Goal: Task Accomplishment & Management: Use online tool/utility

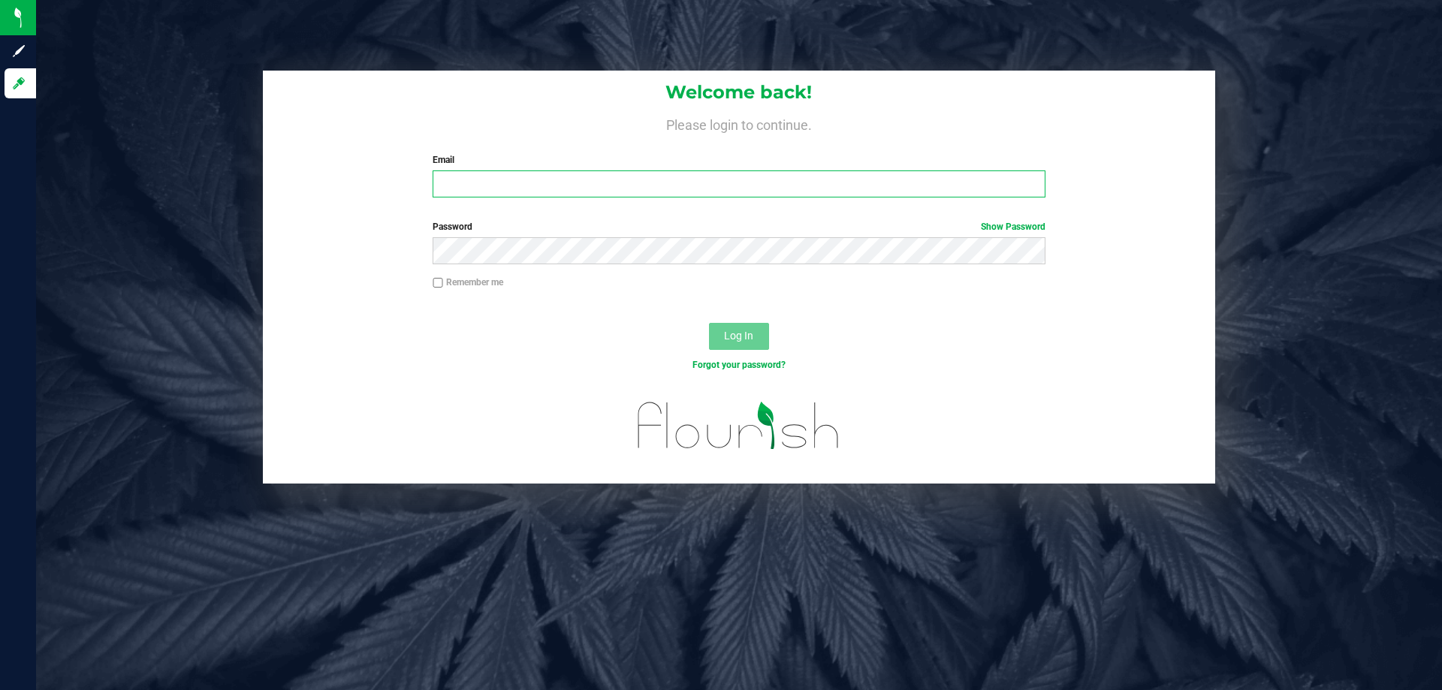
click at [523, 178] on input "Email" at bounding box center [739, 183] width 612 height 27
type input "[EMAIL_ADDRESS][DOMAIN_NAME]"
click at [709, 323] on button "Log In" at bounding box center [739, 336] width 60 height 27
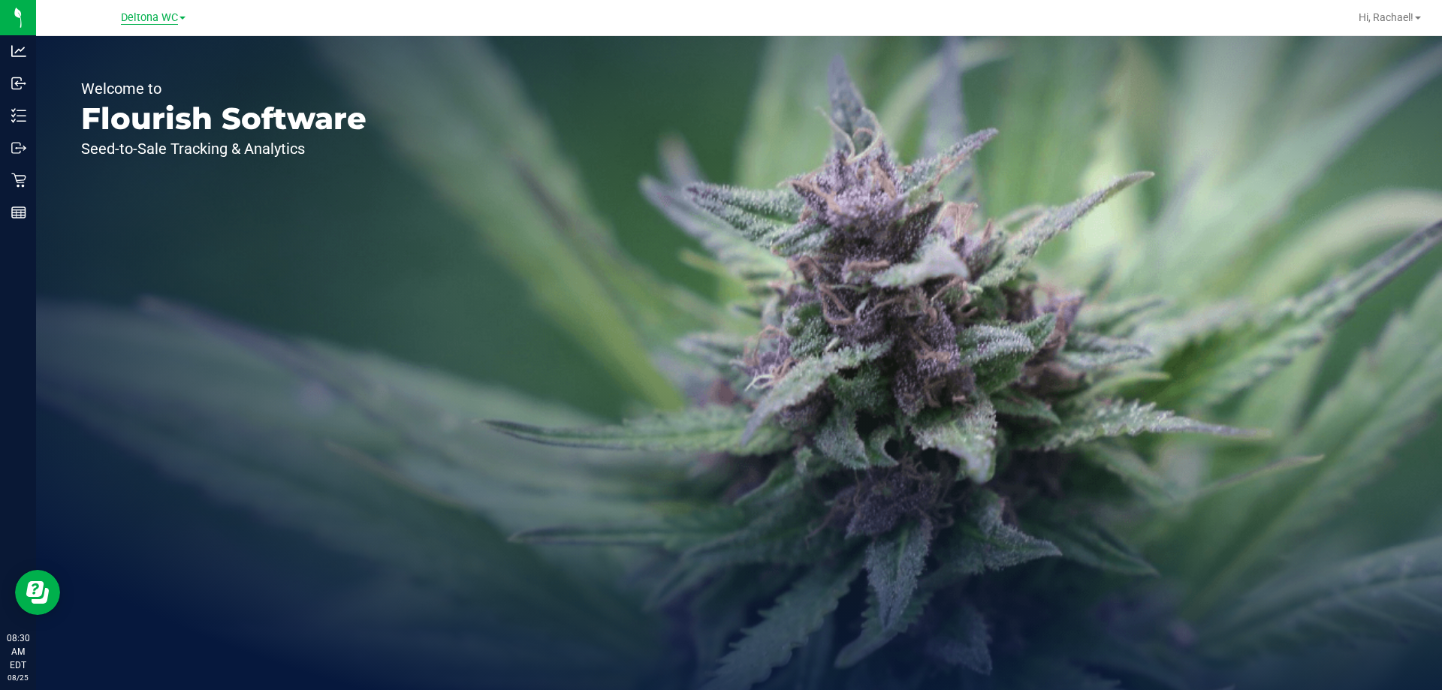
click at [152, 20] on span "Deltona WC" at bounding box center [149, 18] width 57 height 14
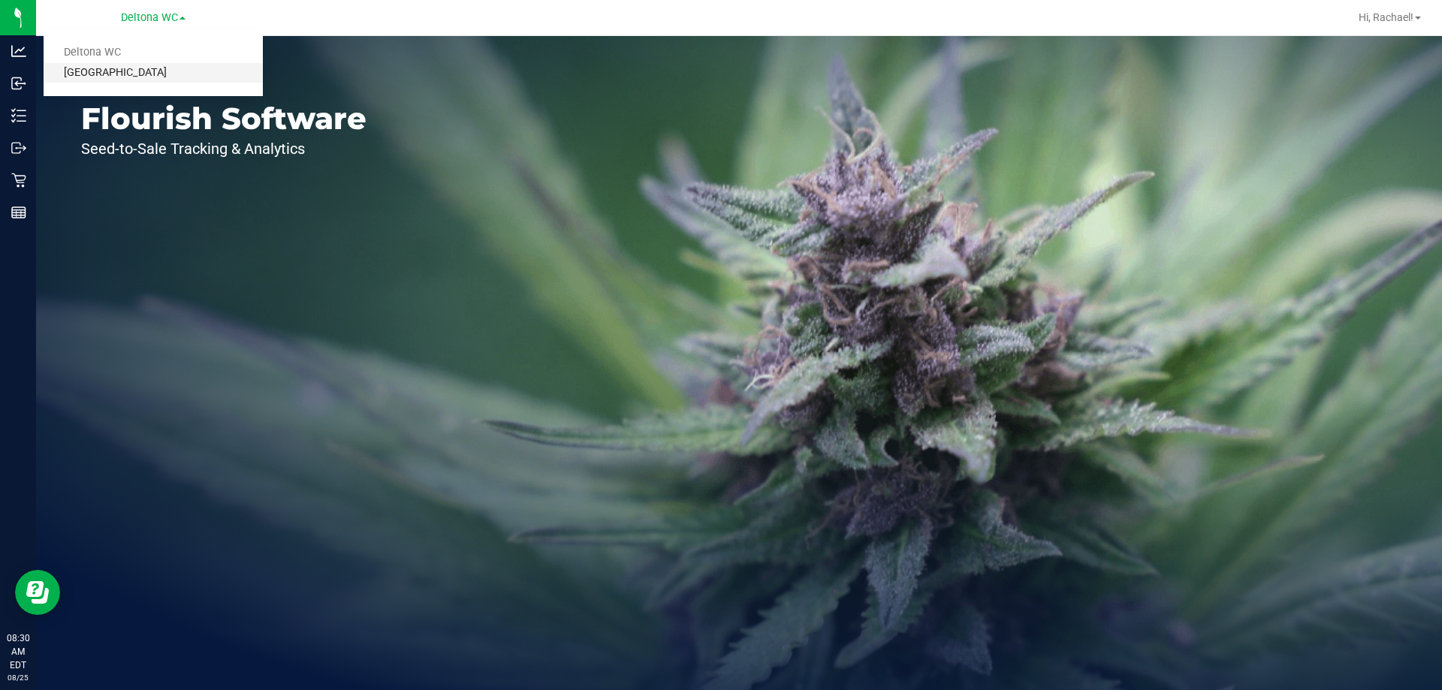
click at [132, 71] on link "[GEOGRAPHIC_DATA]" at bounding box center [153, 73] width 219 height 20
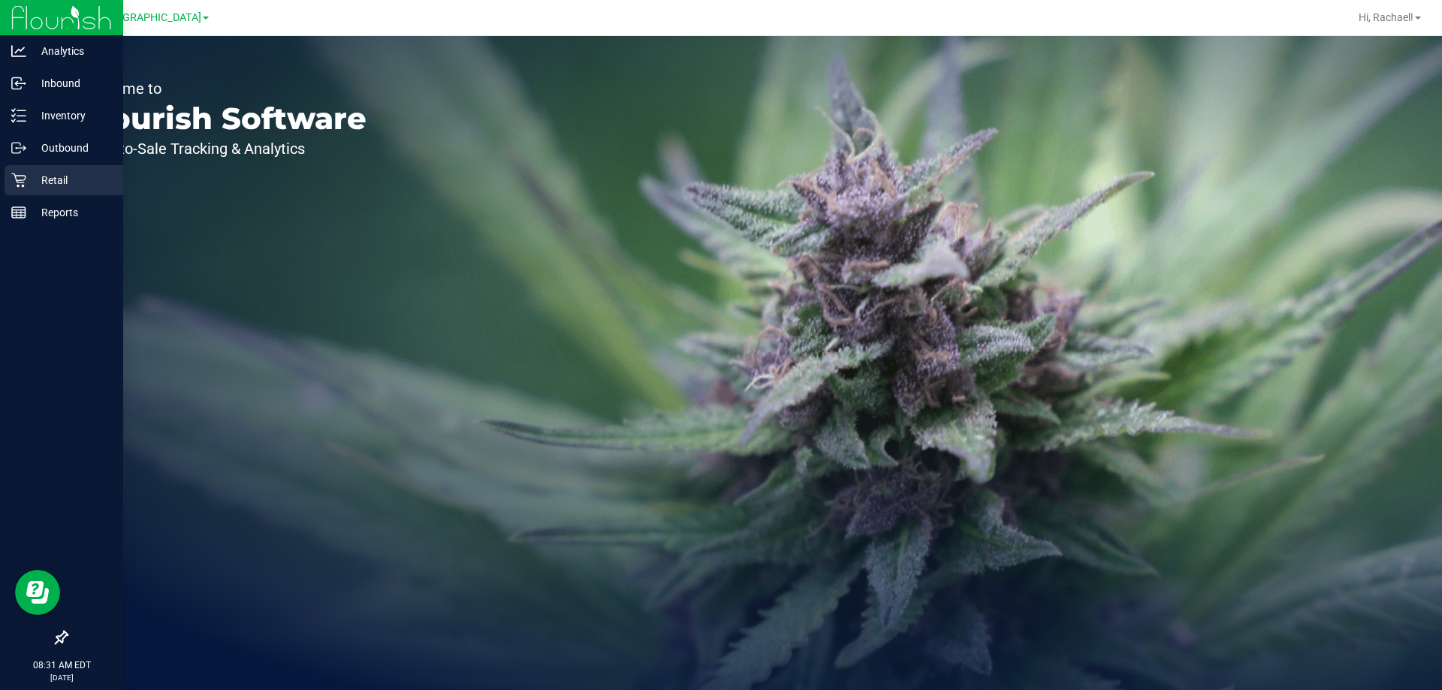
click at [65, 173] on p "Retail" at bounding box center [71, 180] width 90 height 18
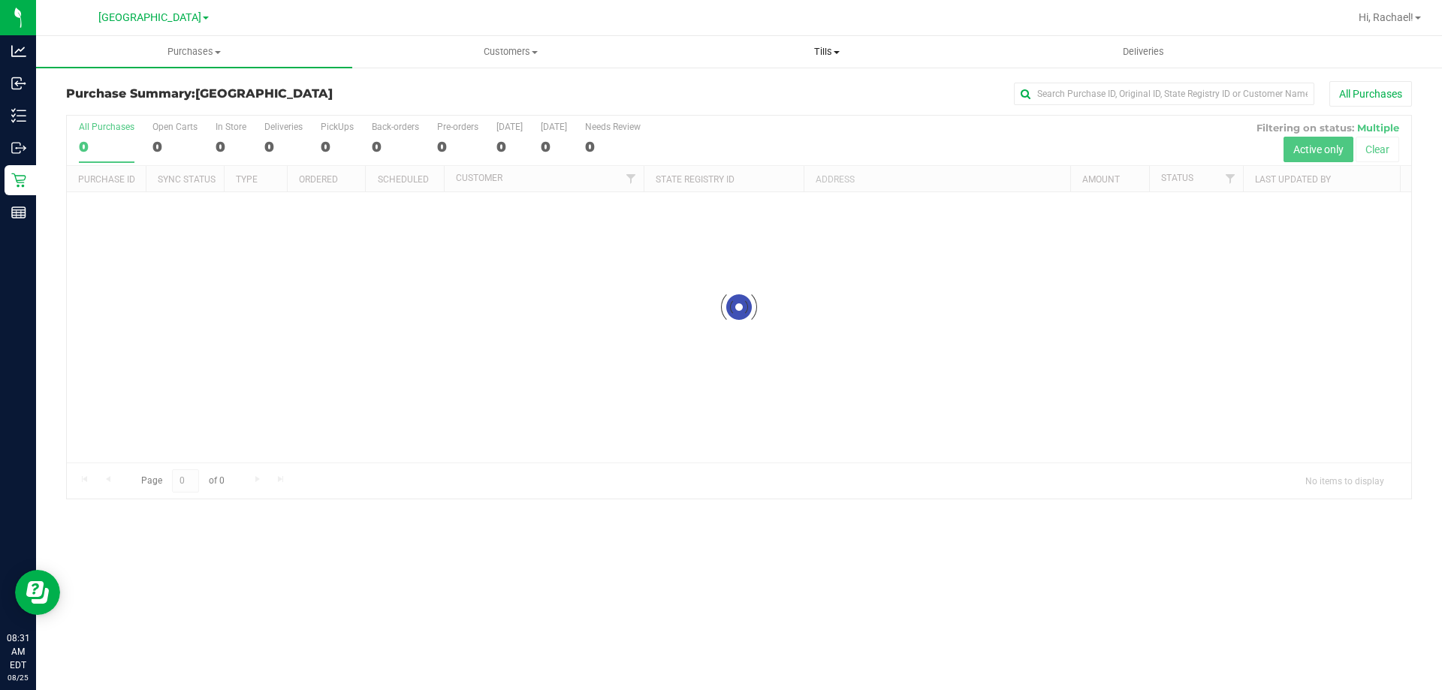
click at [816, 50] on span "Tills" at bounding box center [826, 52] width 315 height 14
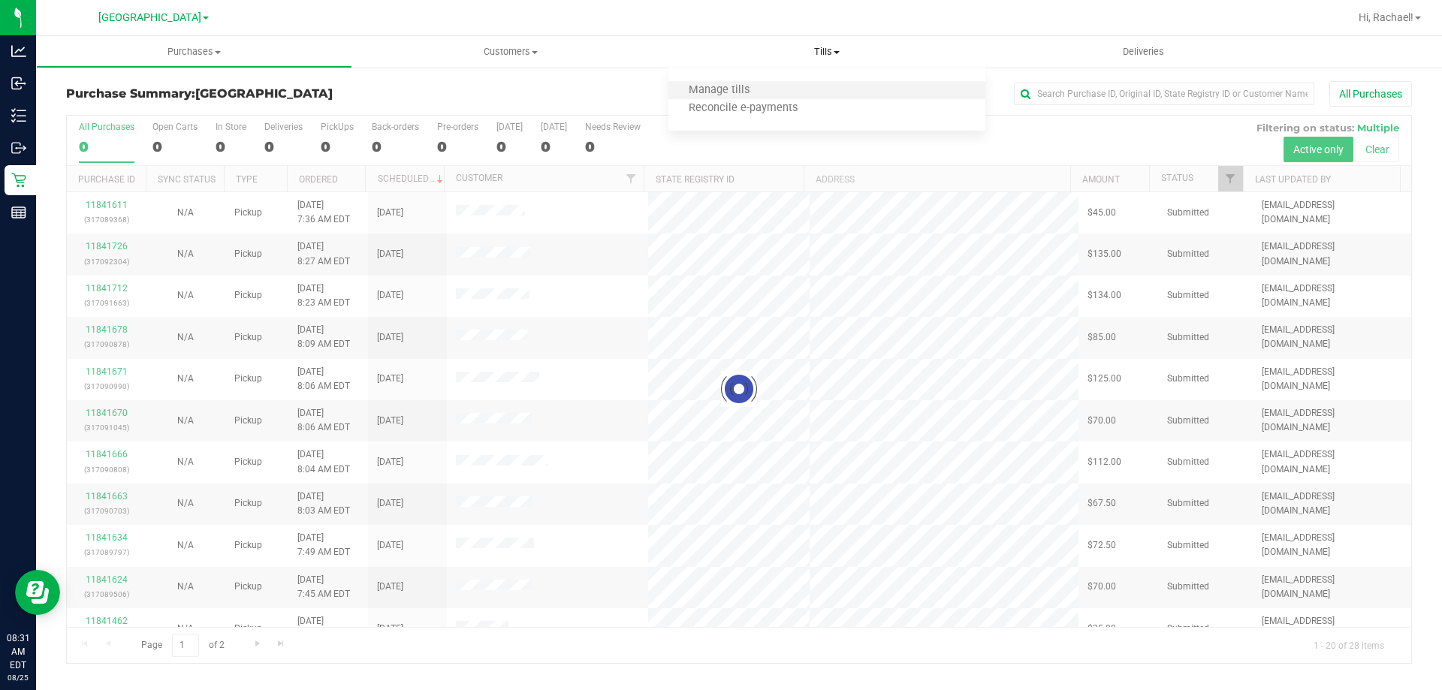
click at [778, 90] on li "Manage tills" at bounding box center [826, 91] width 316 height 18
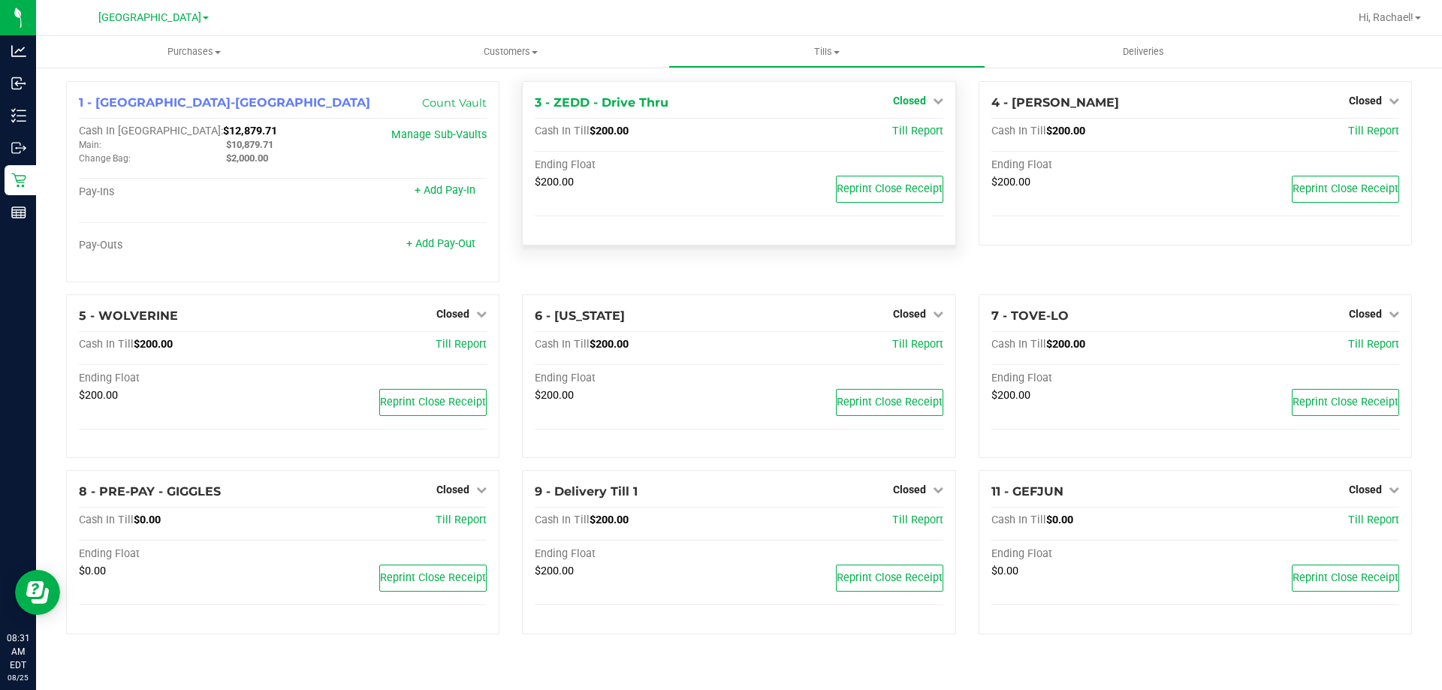
click at [912, 99] on span "Closed" at bounding box center [909, 101] width 33 height 12
click at [909, 135] on link "Open Till" at bounding box center [909, 132] width 40 height 12
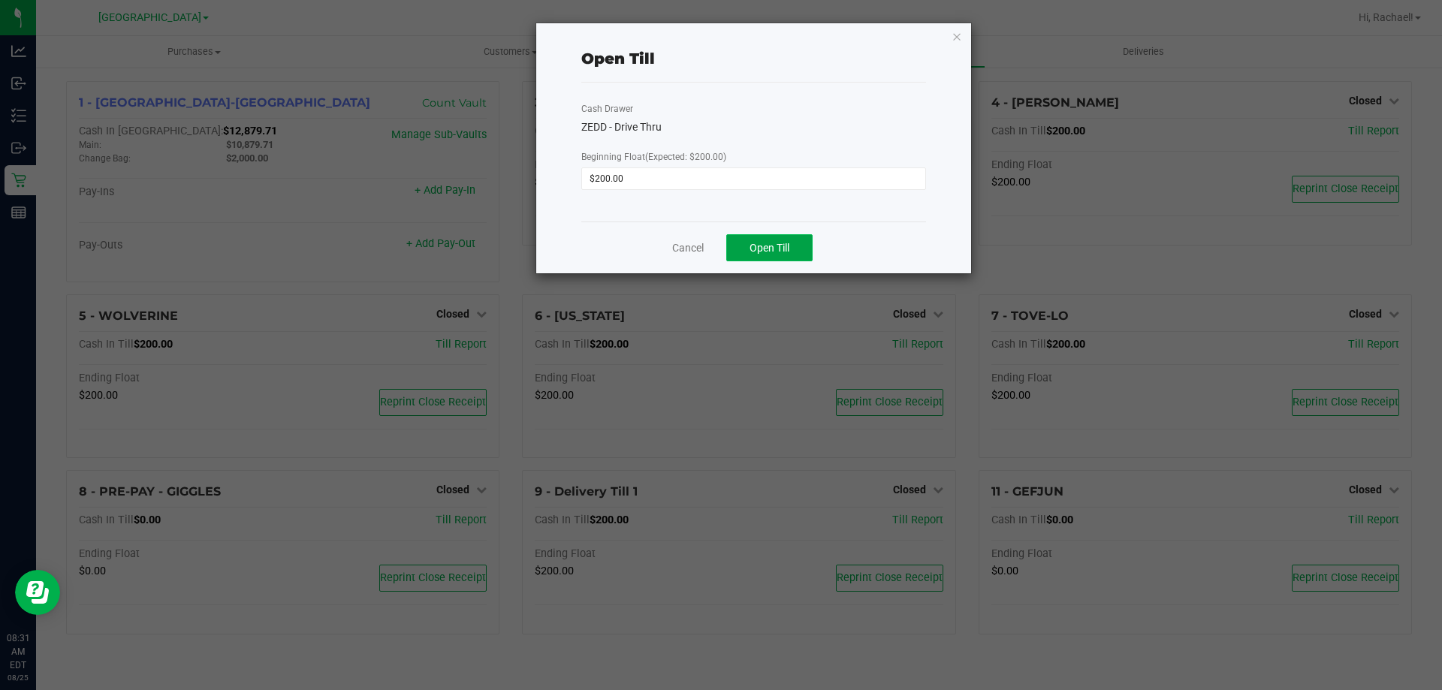
click at [768, 247] on span "Open Till" at bounding box center [769, 248] width 40 height 12
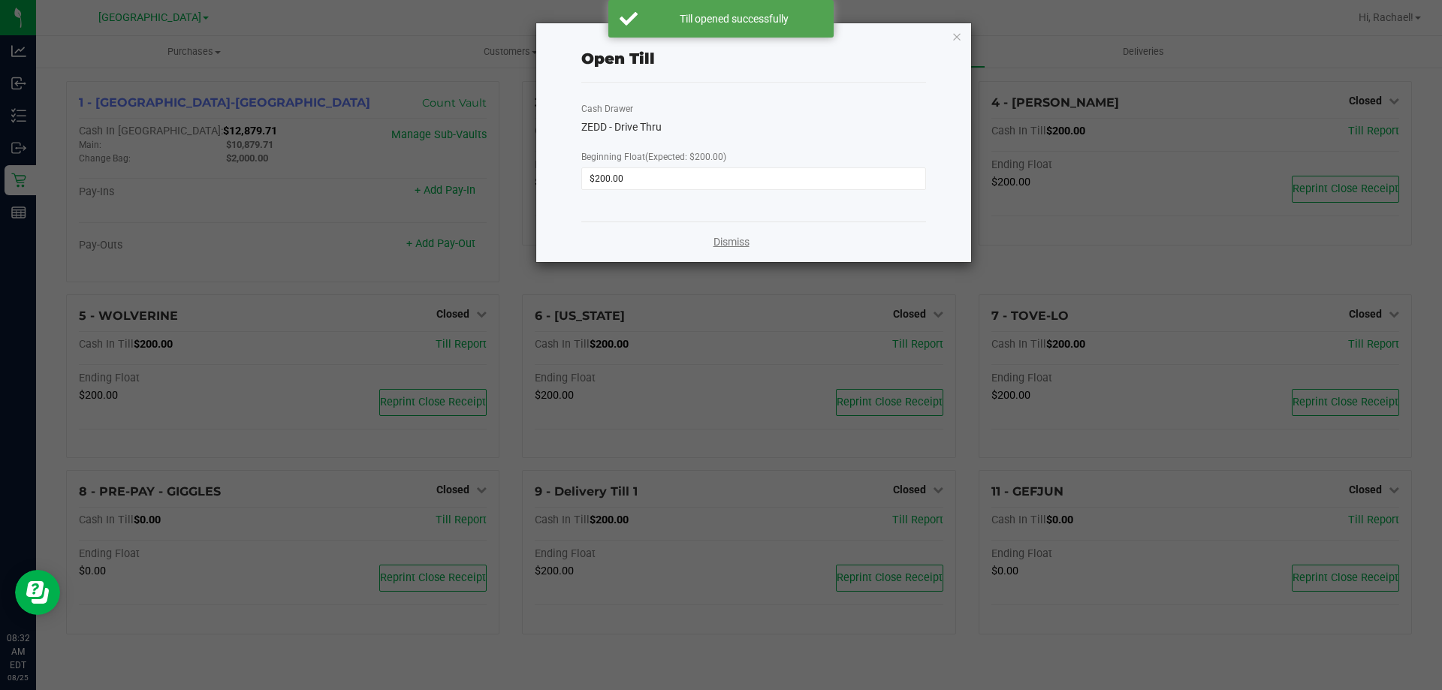
click at [747, 238] on link "Dismiss" at bounding box center [731, 242] width 36 height 16
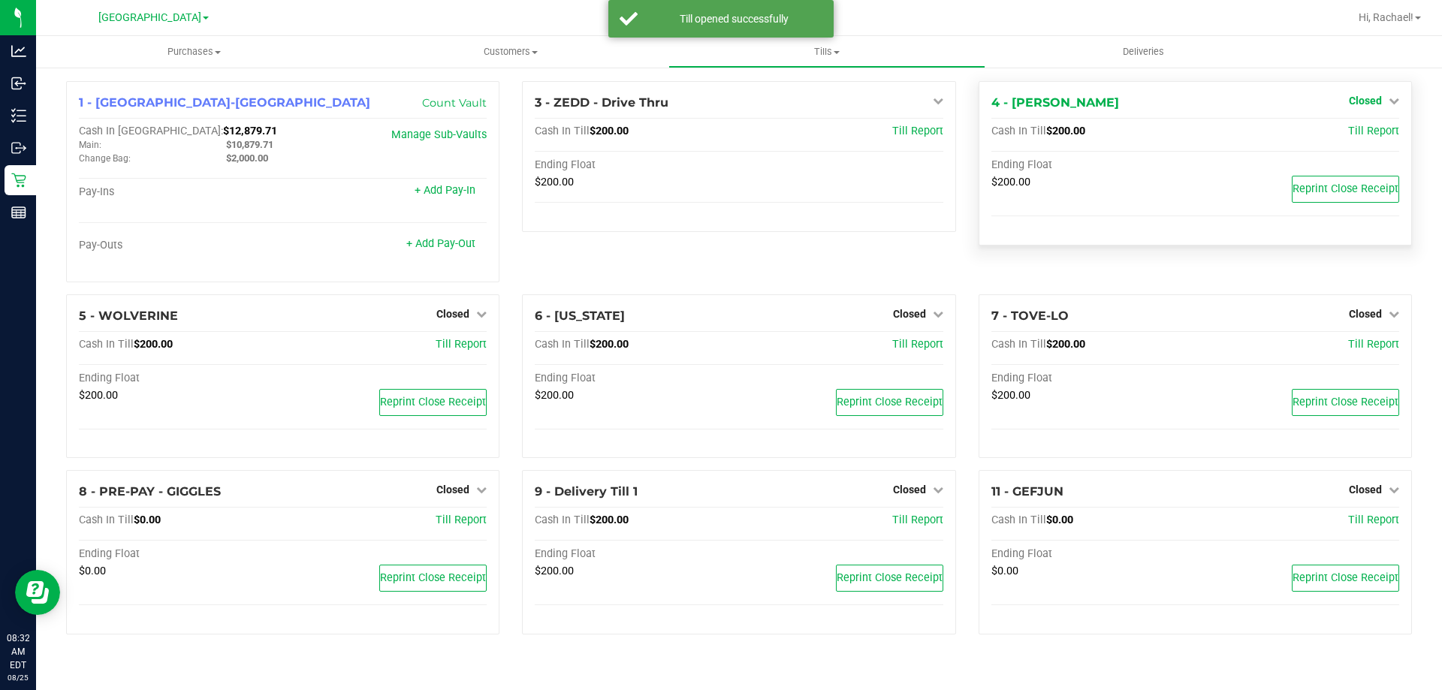
click at [1367, 105] on span "Closed" at bounding box center [1365, 101] width 33 height 12
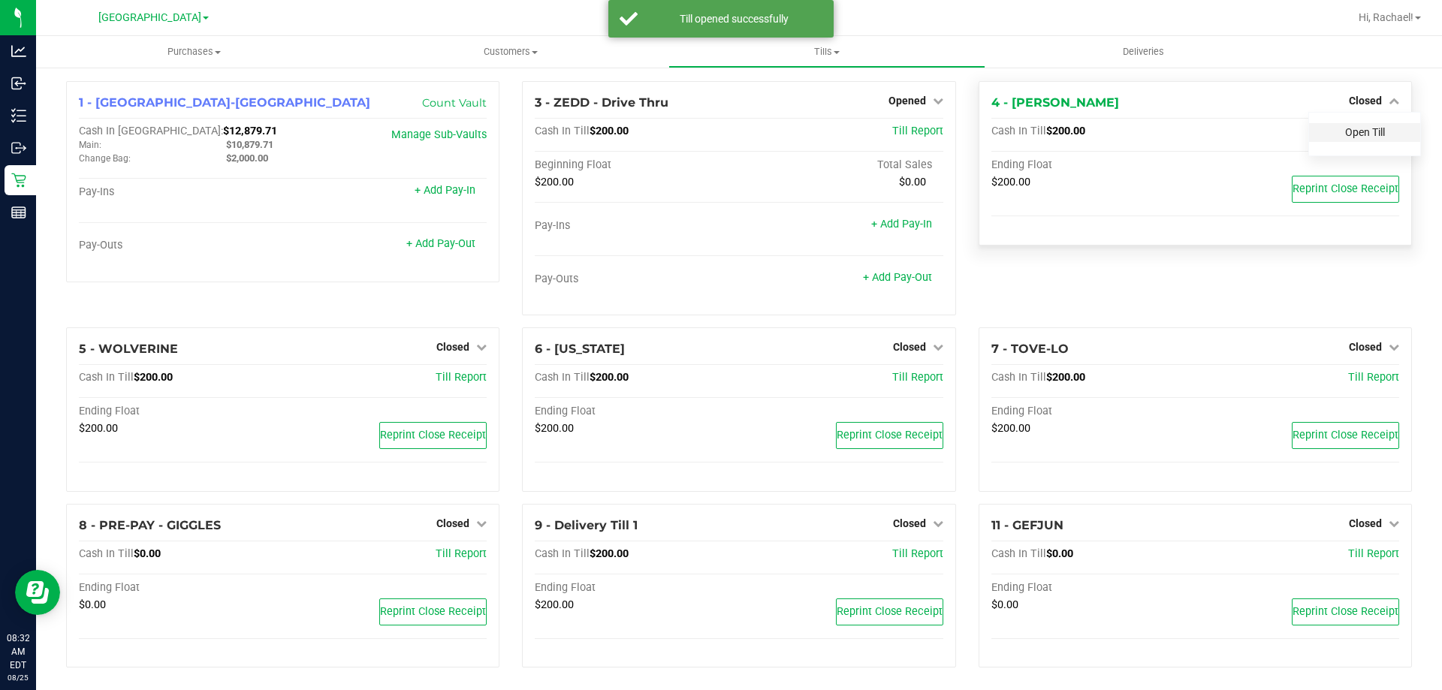
click at [1361, 135] on link "Open Till" at bounding box center [1365, 132] width 40 height 12
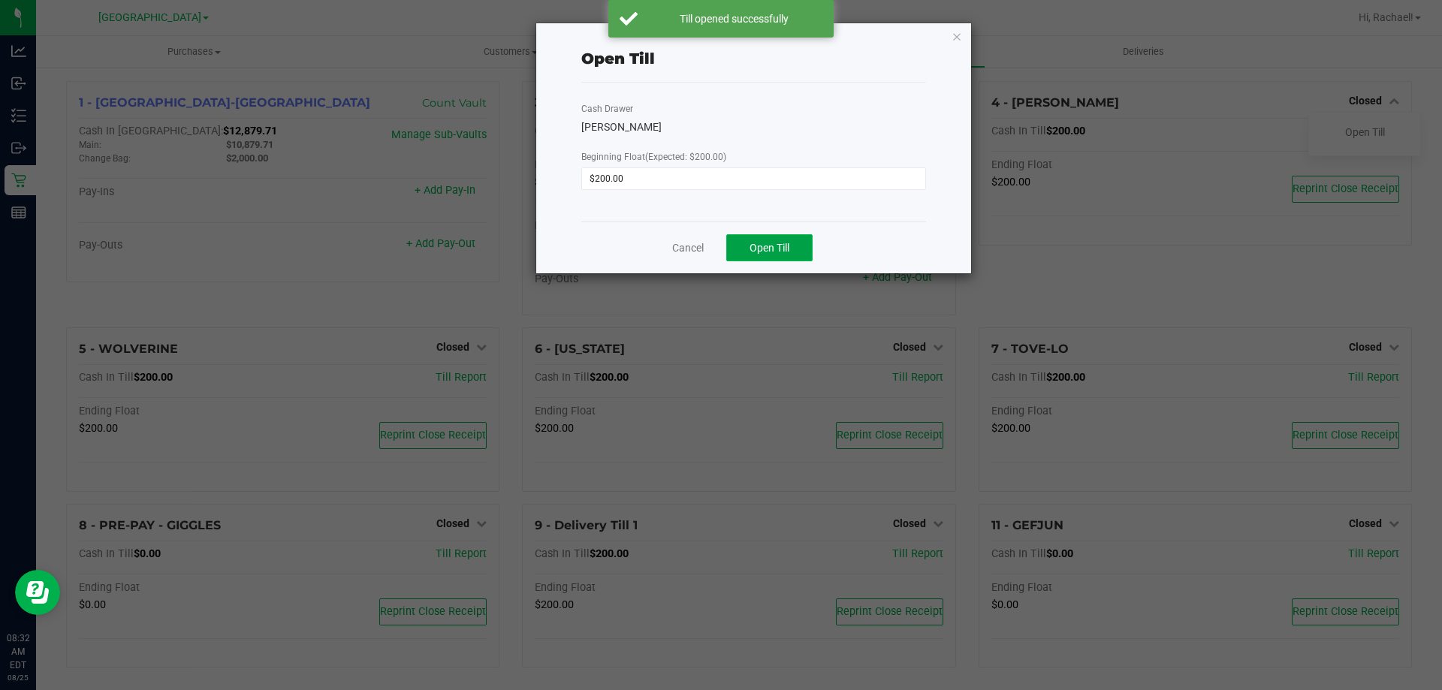
click at [783, 242] on span "Open Till" at bounding box center [769, 248] width 40 height 12
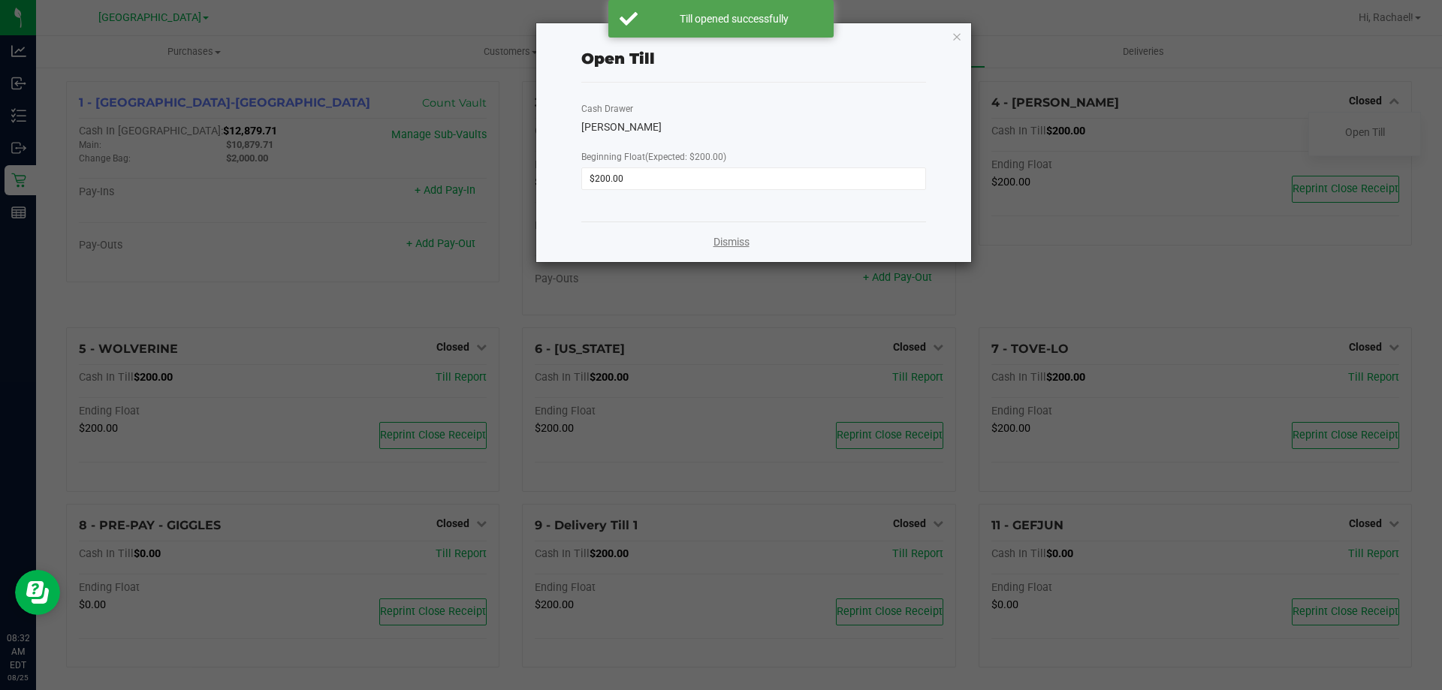
click at [731, 239] on link "Dismiss" at bounding box center [731, 242] width 36 height 16
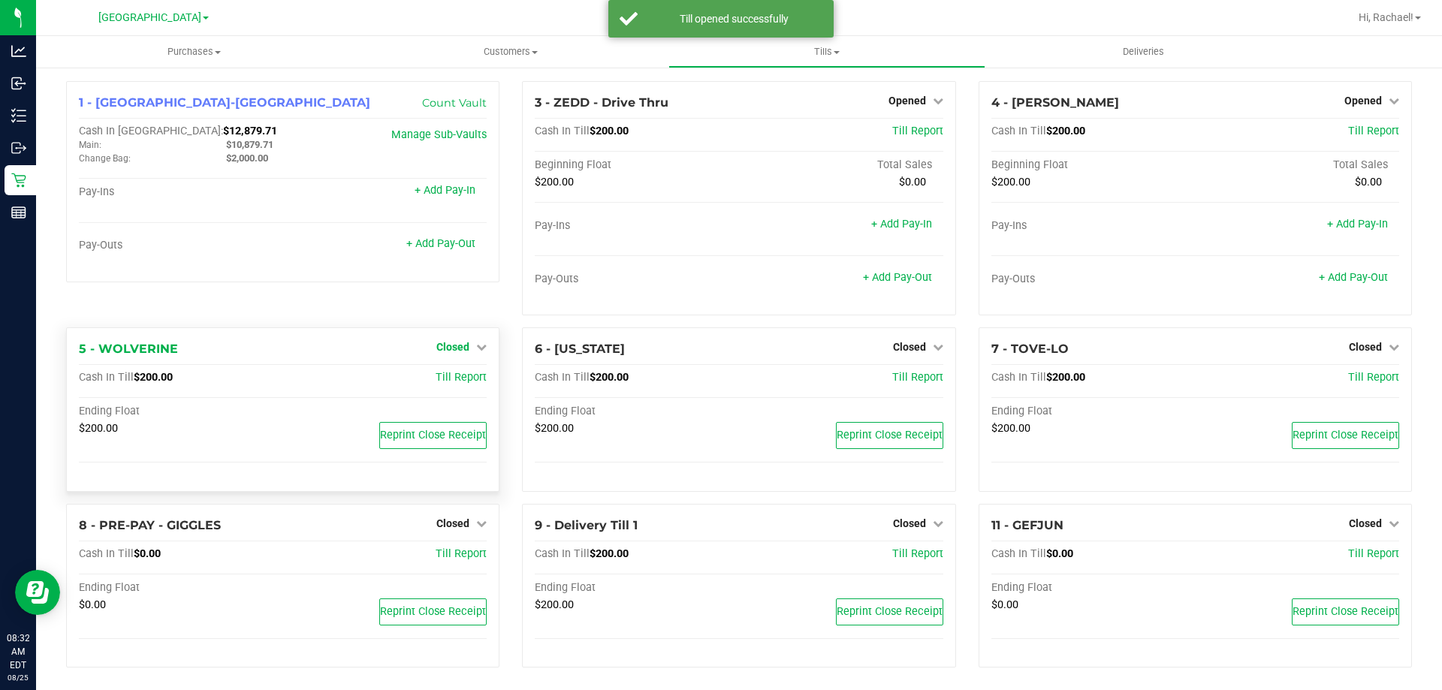
click at [460, 347] on span "Closed" at bounding box center [452, 347] width 33 height 12
click at [456, 376] on link "Open Till" at bounding box center [453, 378] width 40 height 12
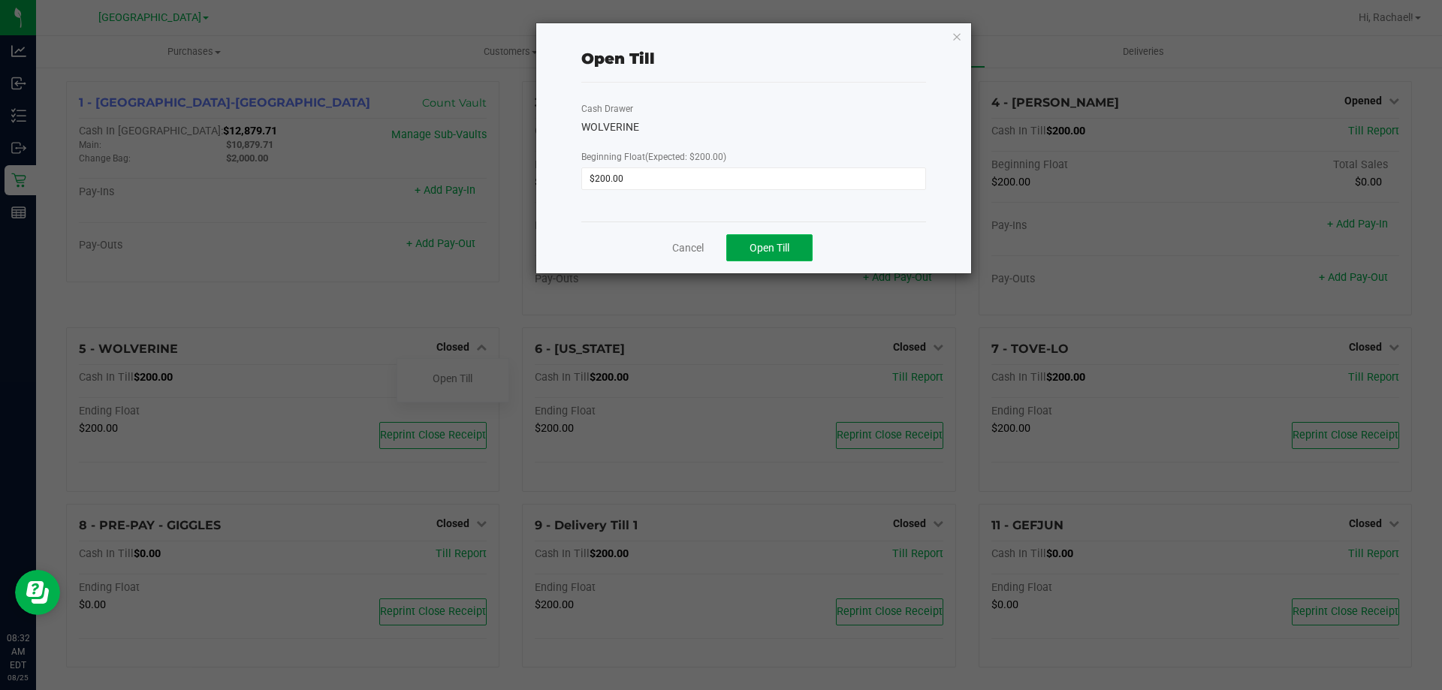
click at [775, 252] on span "Open Till" at bounding box center [769, 248] width 40 height 12
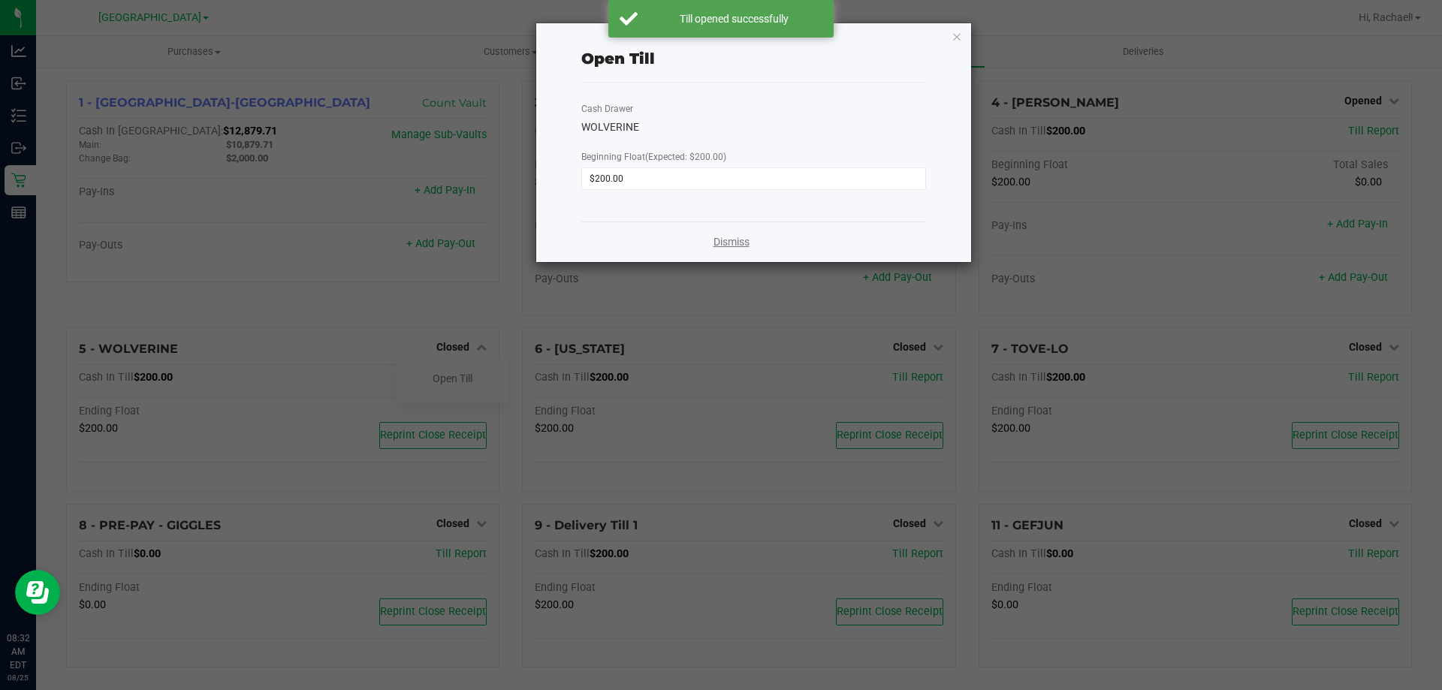
click at [737, 240] on link "Dismiss" at bounding box center [731, 242] width 36 height 16
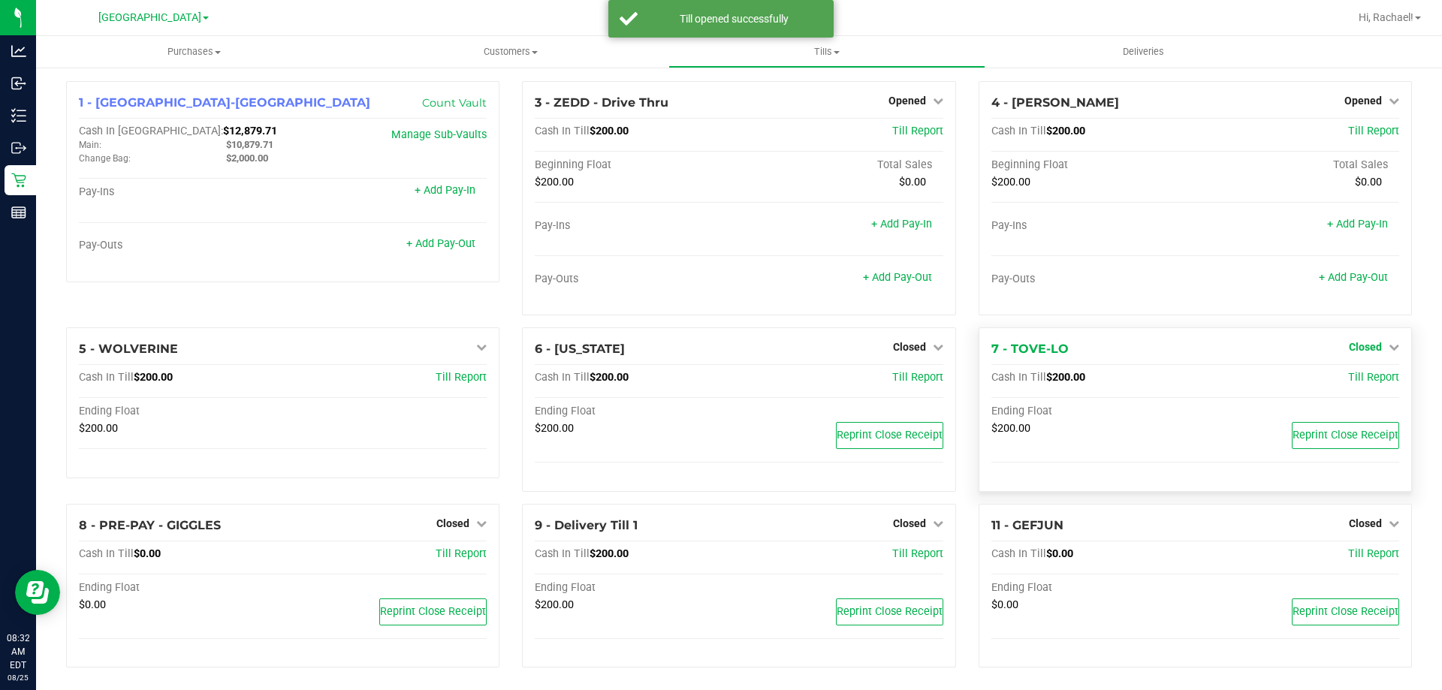
click at [1355, 345] on span "Closed" at bounding box center [1365, 347] width 33 height 12
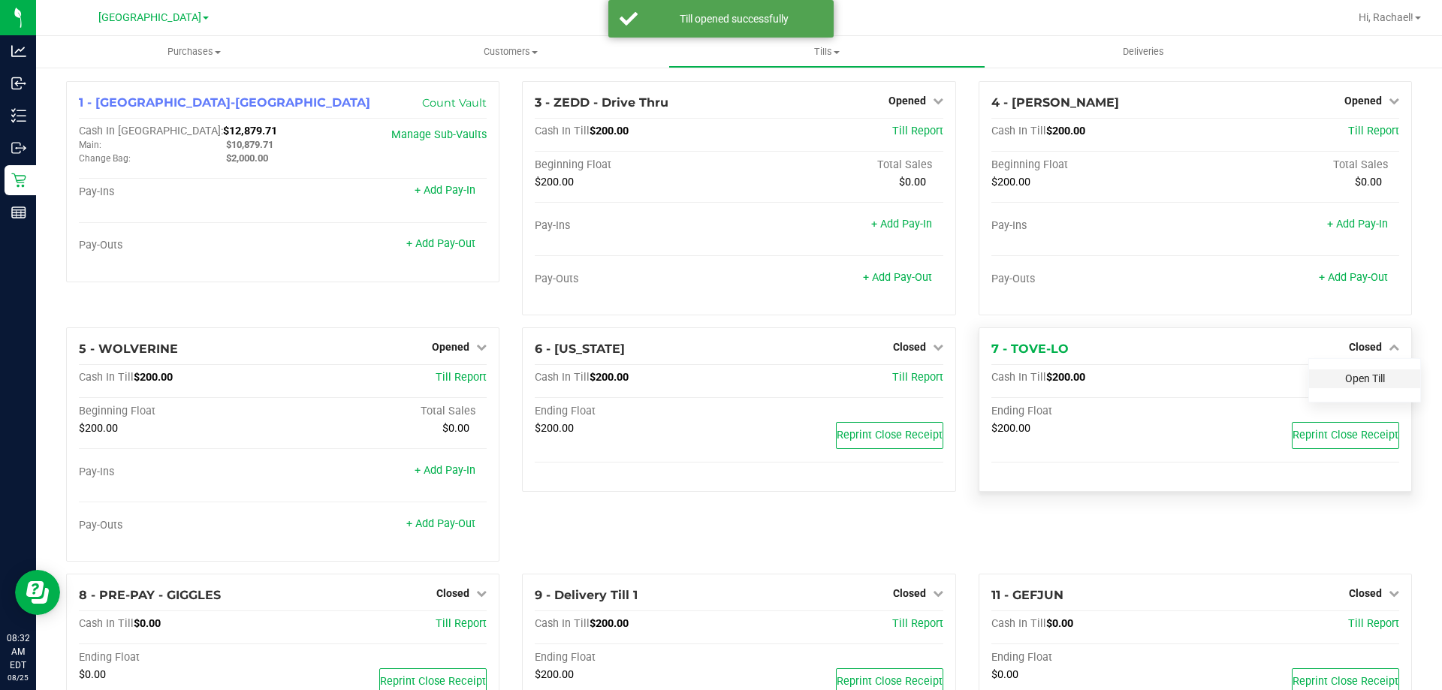
click at [1345, 377] on link "Open Till" at bounding box center [1365, 378] width 40 height 12
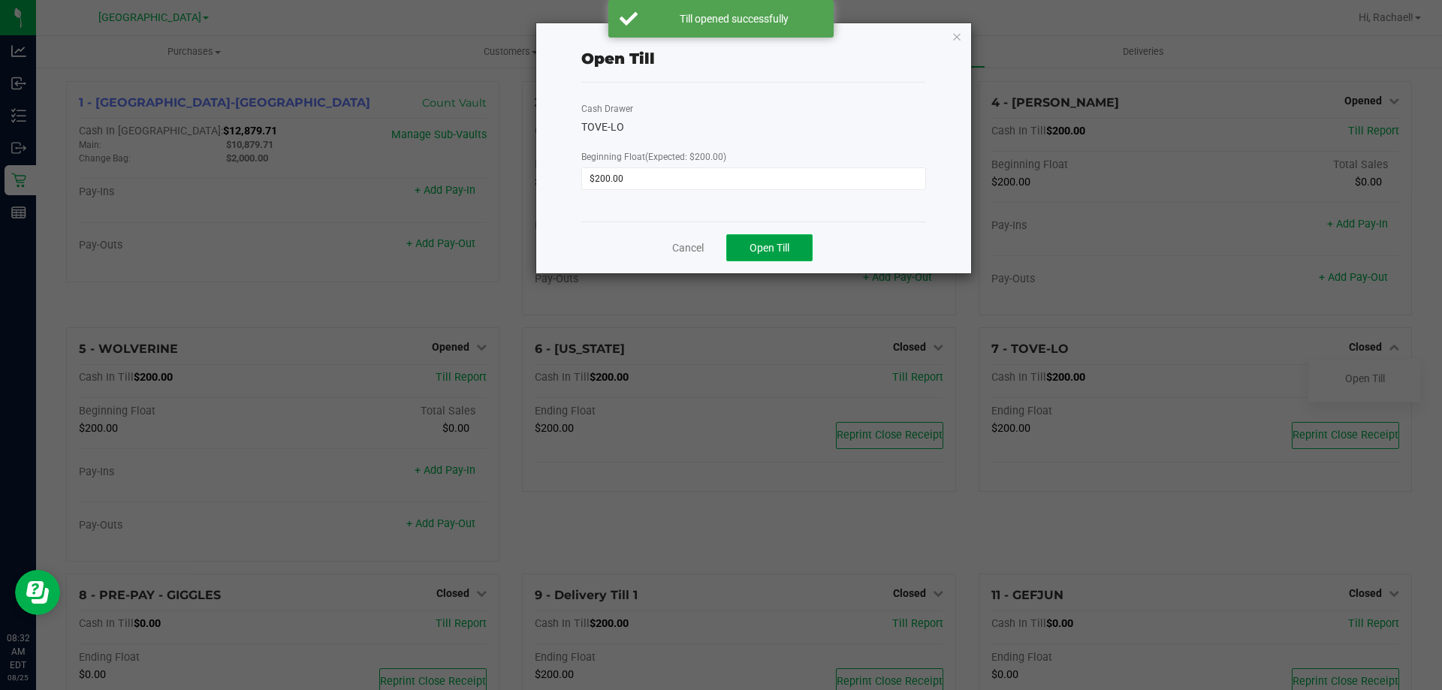
click at [772, 252] on span "Open Till" at bounding box center [769, 248] width 40 height 12
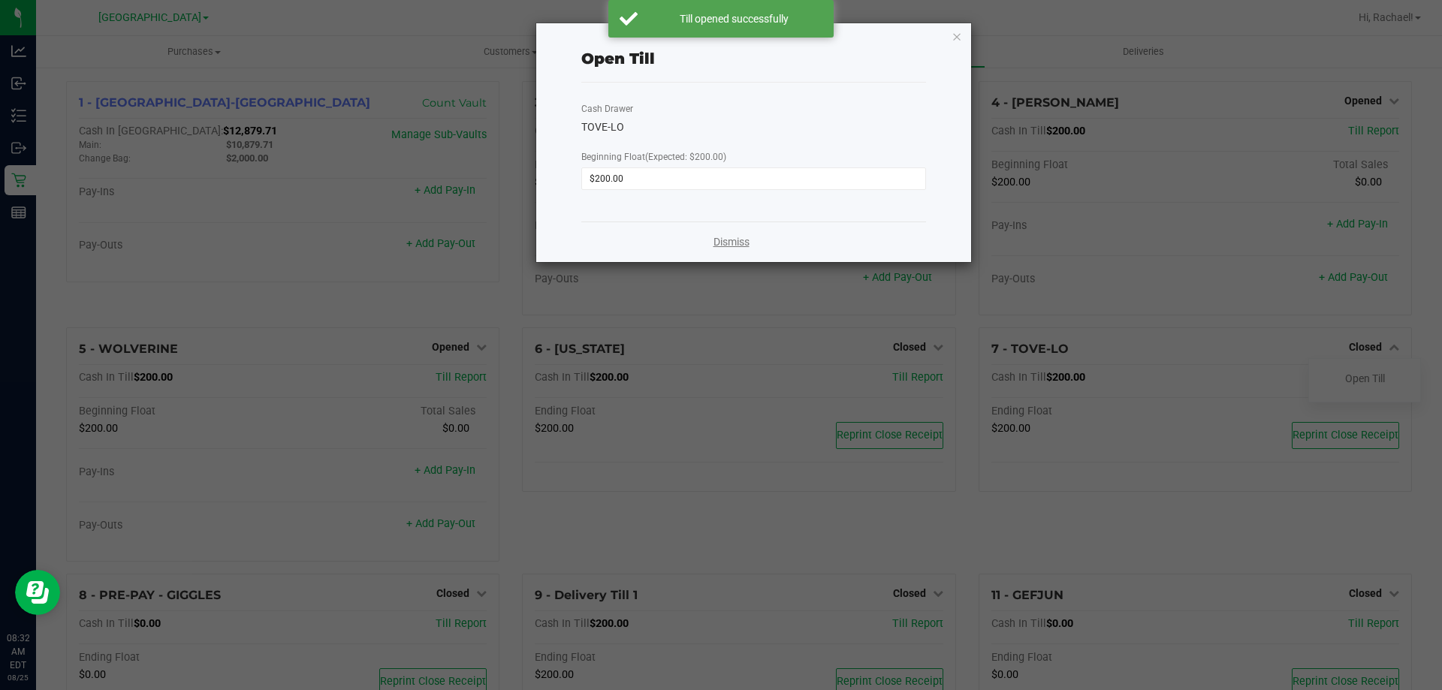
click at [732, 240] on link "Dismiss" at bounding box center [731, 242] width 36 height 16
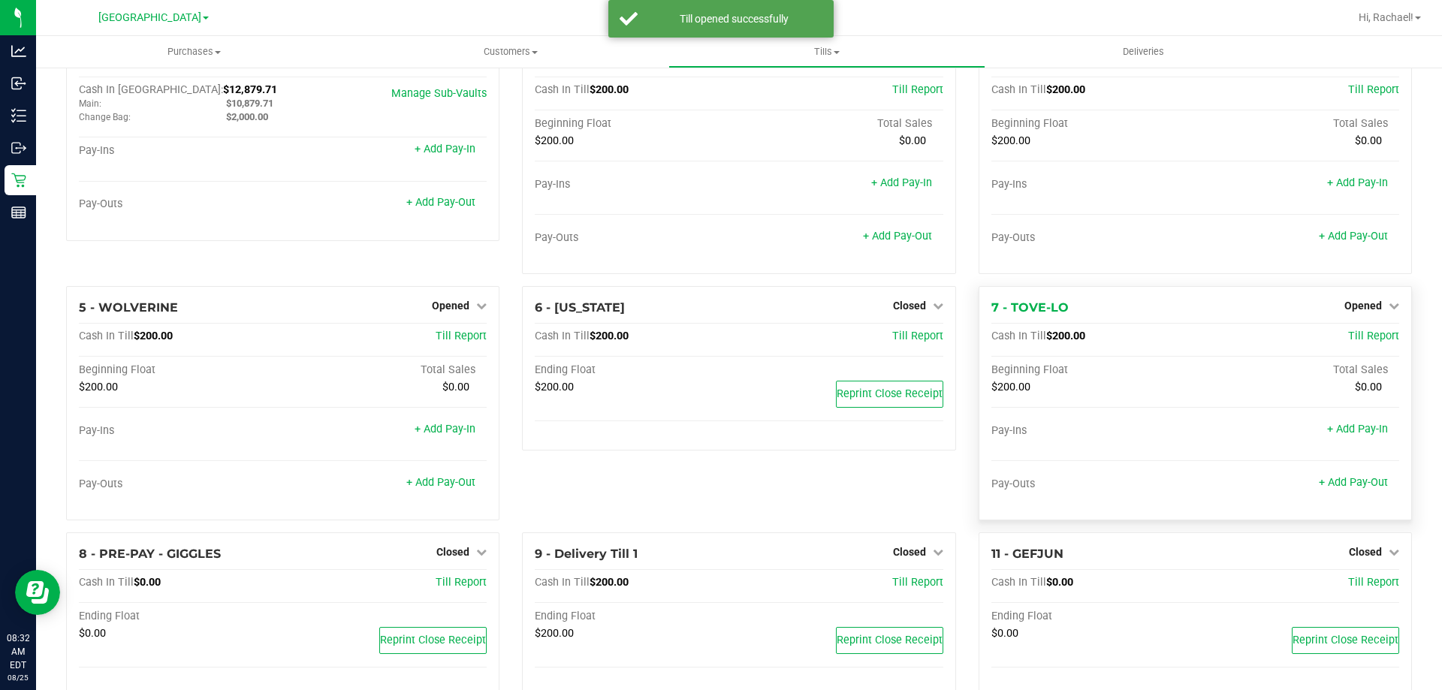
scroll to position [75, 0]
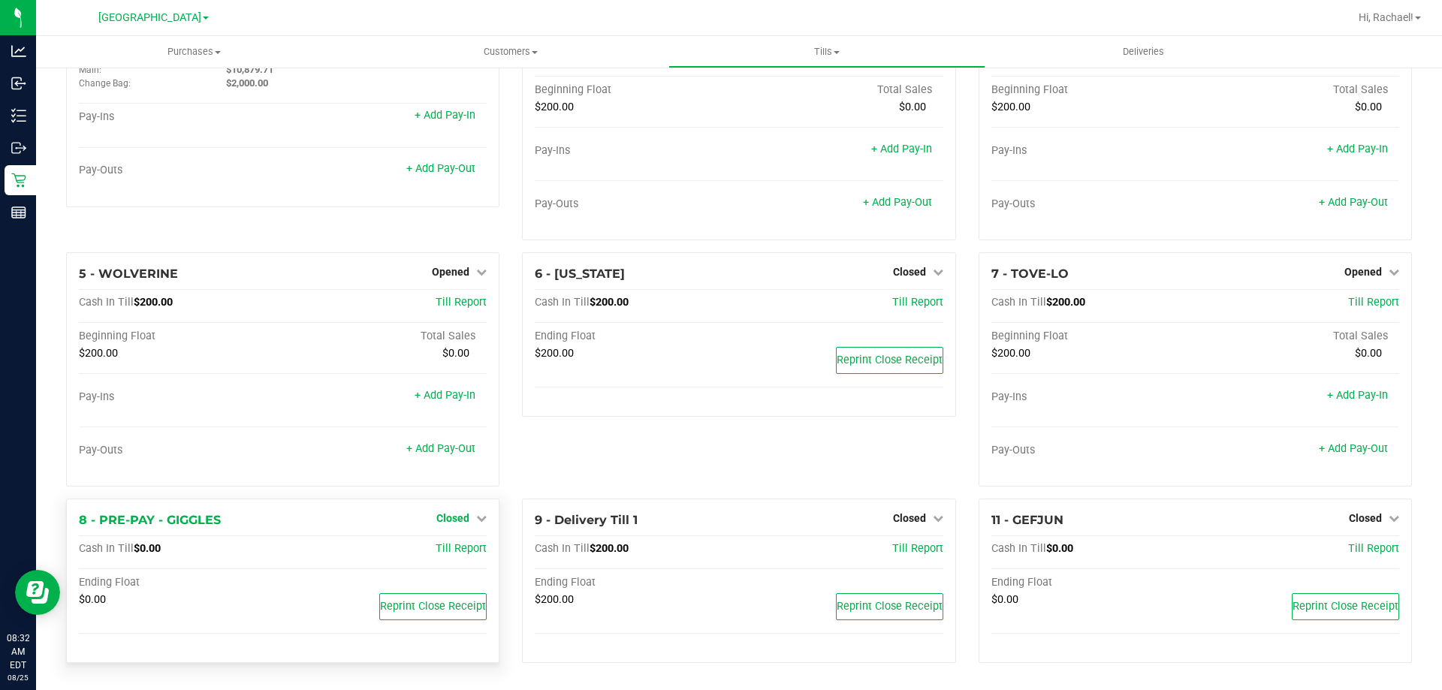
click at [450, 512] on span "Closed" at bounding box center [452, 518] width 33 height 12
click at [448, 548] on link "Open Till" at bounding box center [453, 550] width 40 height 12
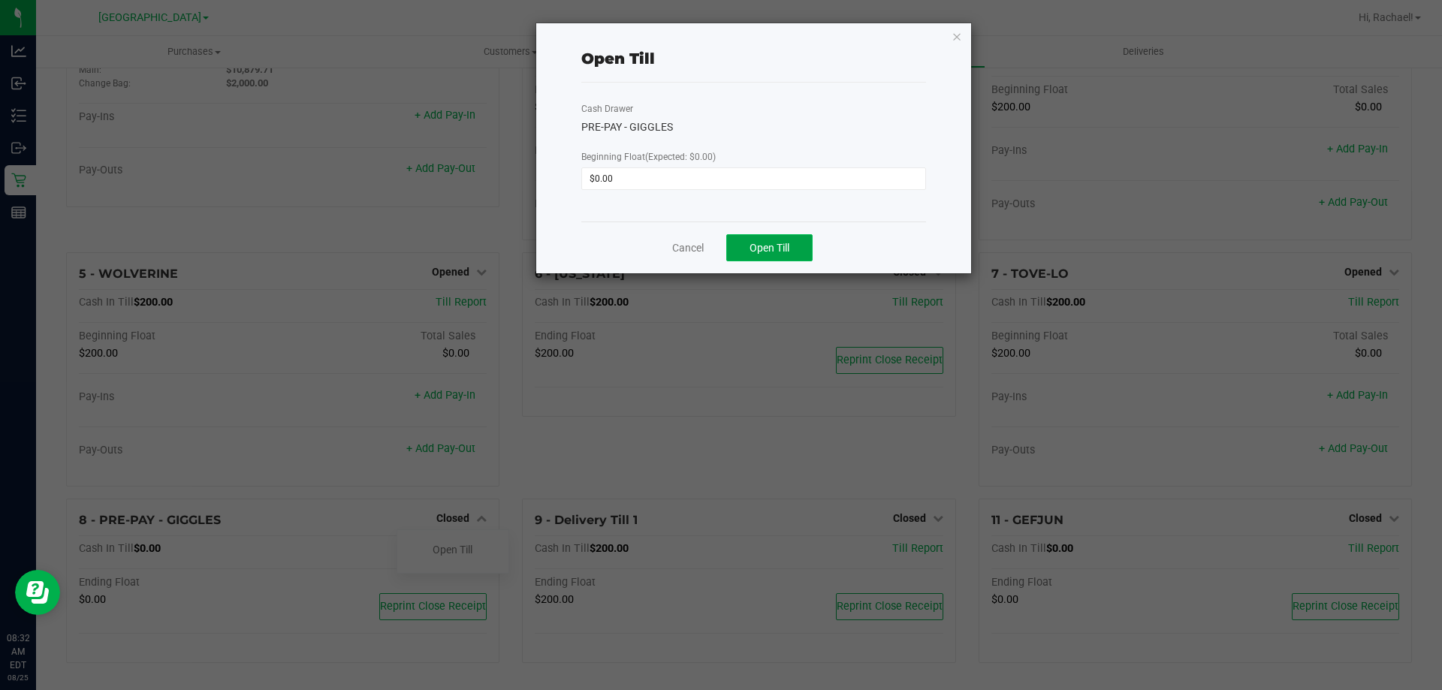
click at [782, 250] on span "Open Till" at bounding box center [769, 248] width 40 height 12
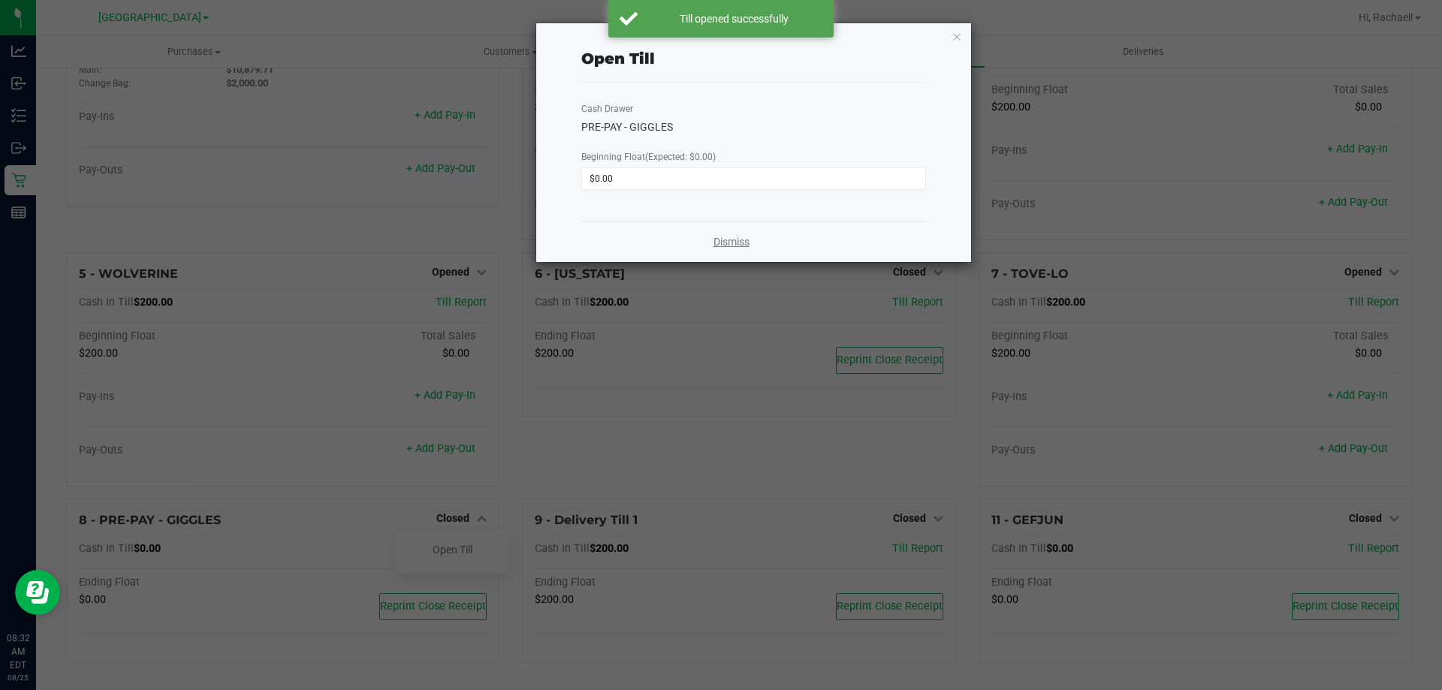
click at [741, 244] on link "Dismiss" at bounding box center [731, 242] width 36 height 16
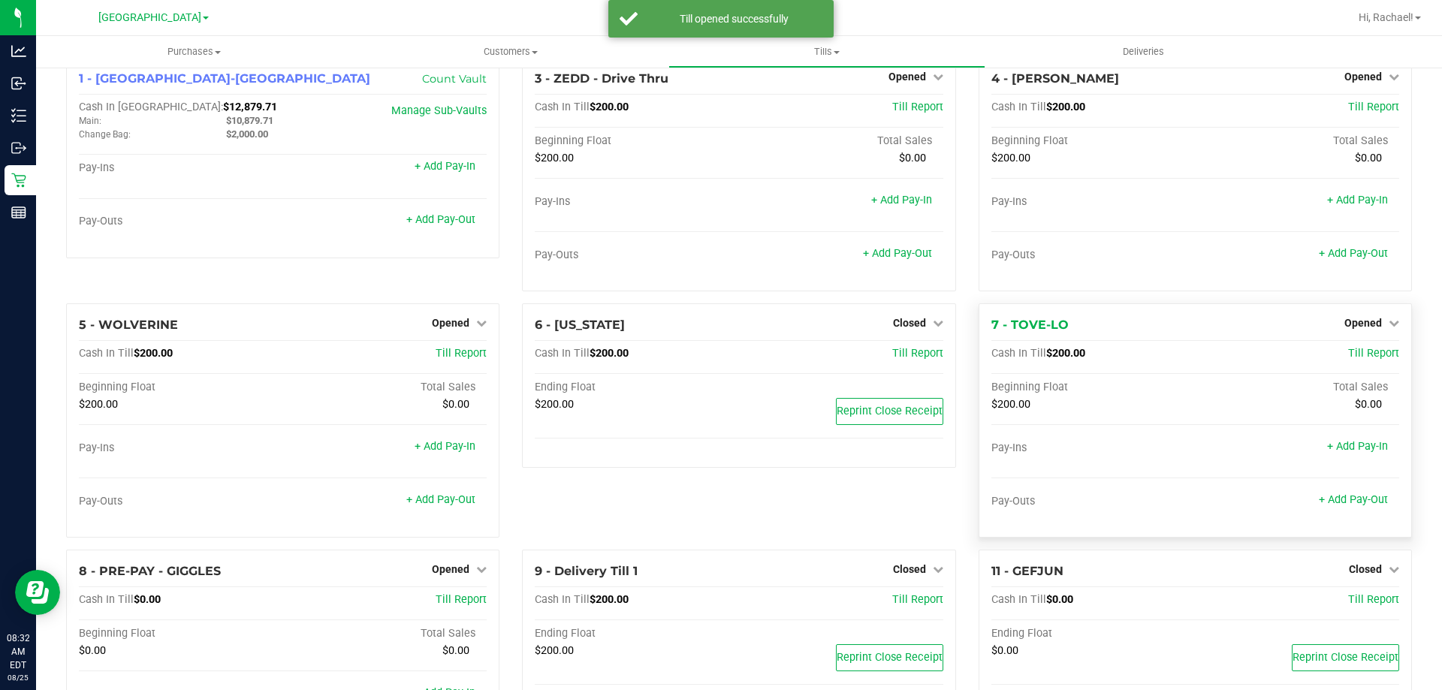
scroll to position [0, 0]
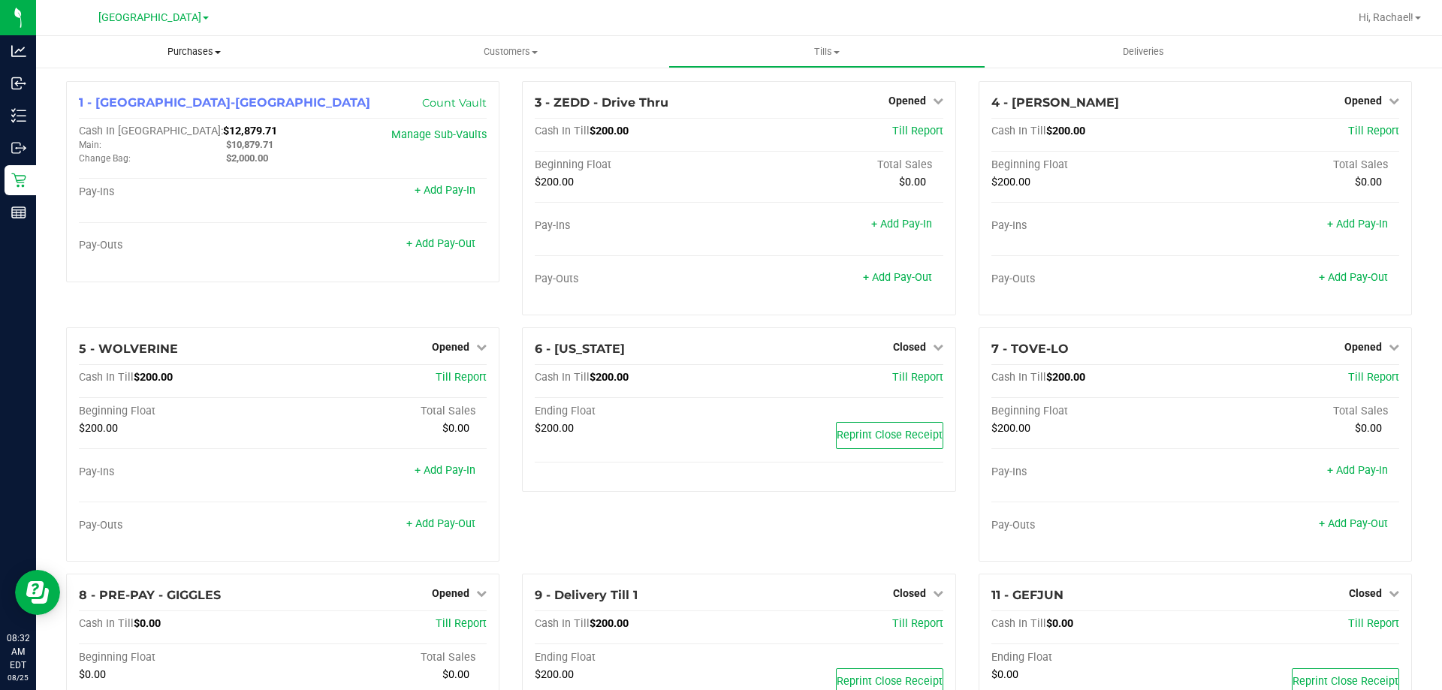
click at [205, 52] on span "Purchases" at bounding box center [194, 52] width 316 height 14
click at [119, 110] on span "Fulfillment" at bounding box center [82, 108] width 93 height 13
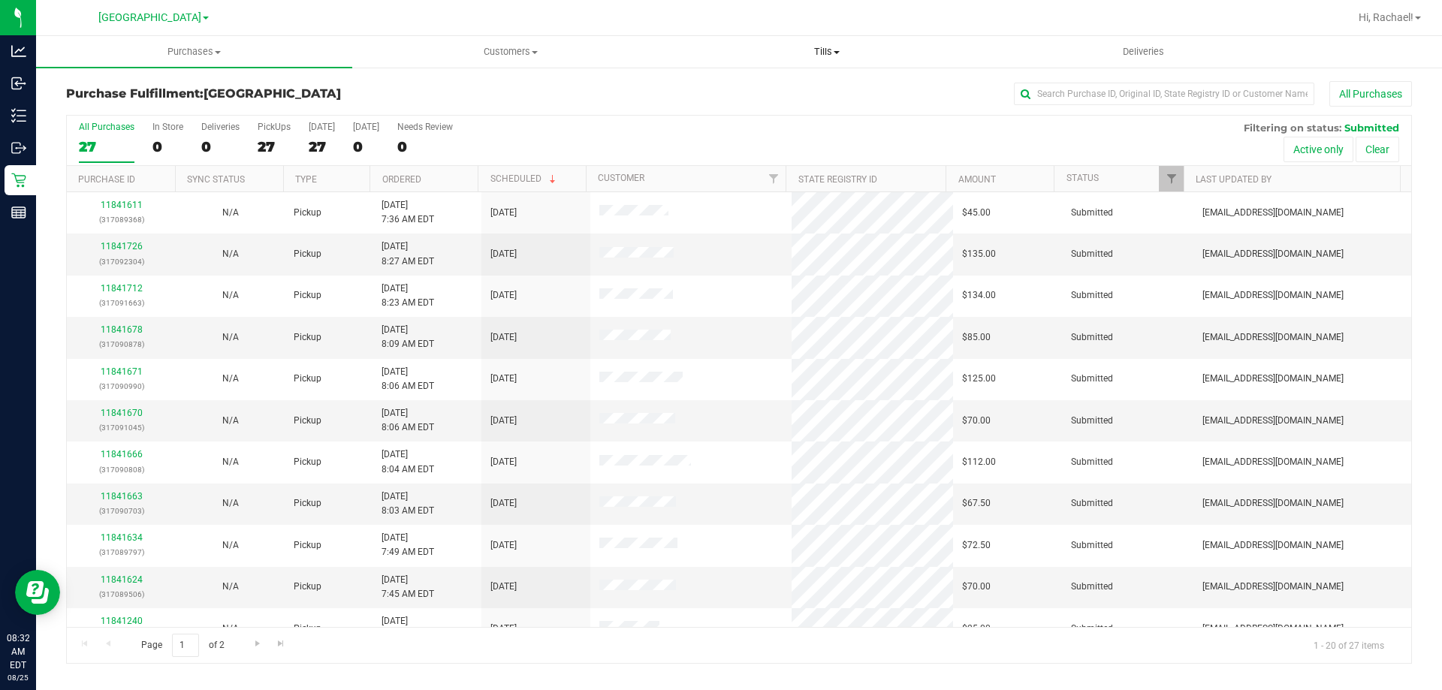
click at [822, 46] on span "Tills" at bounding box center [826, 52] width 315 height 14
click at [773, 86] on li "Manage tills" at bounding box center [826, 91] width 316 height 18
